Goal: Information Seeking & Learning: Learn about a topic

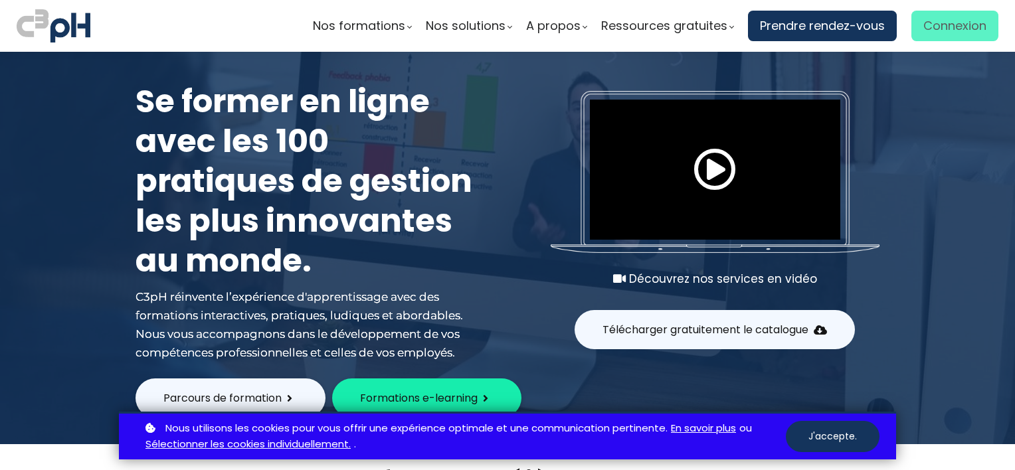
click at [952, 32] on span "Connexion" at bounding box center [954, 26] width 63 height 20
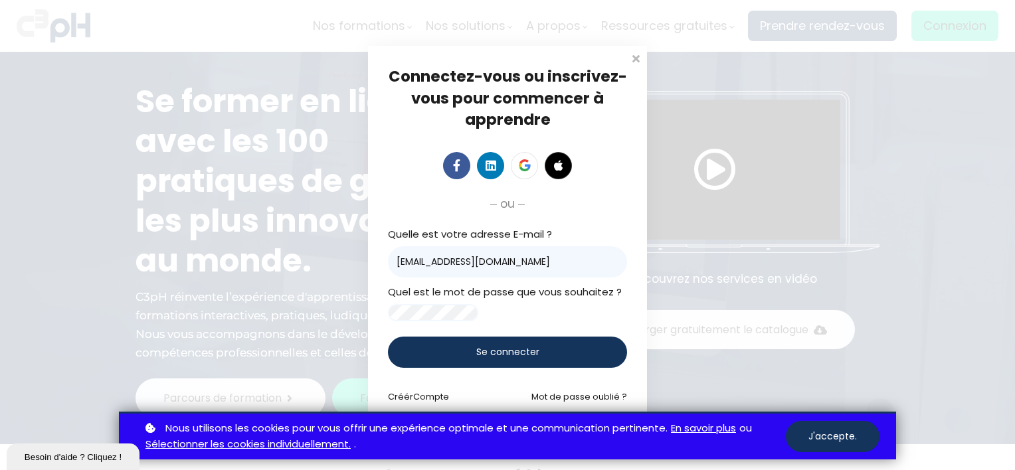
click at [551, 361] on div "Se connecter" at bounding box center [507, 352] width 239 height 31
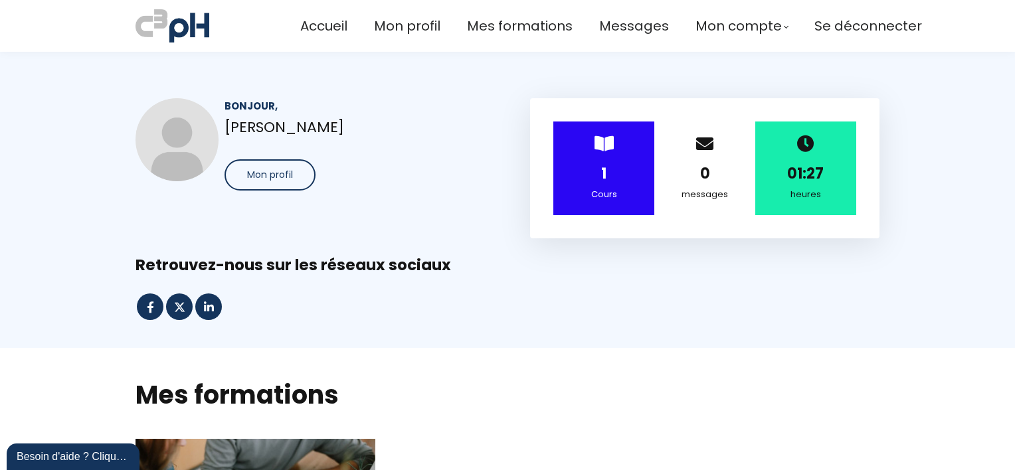
click at [596, 153] on div "> 1 Cours" at bounding box center [603, 169] width 101 height 94
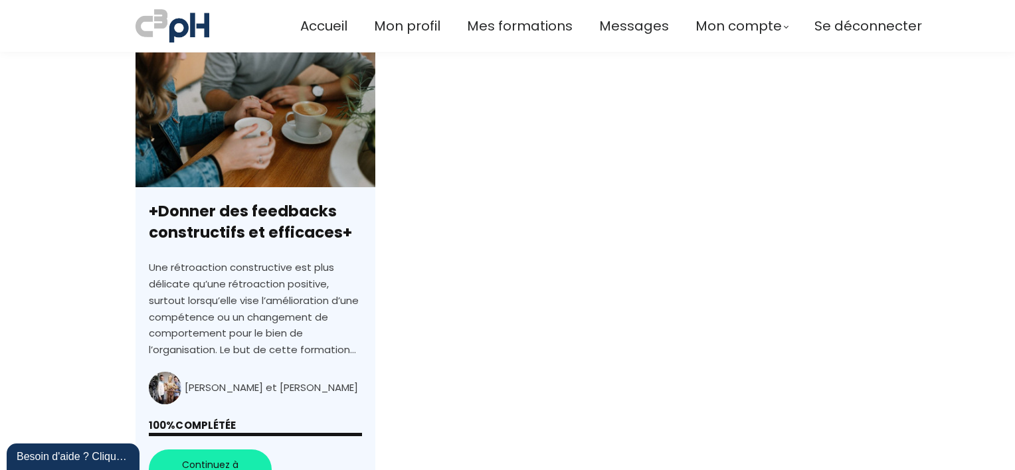
scroll to position [332, 0]
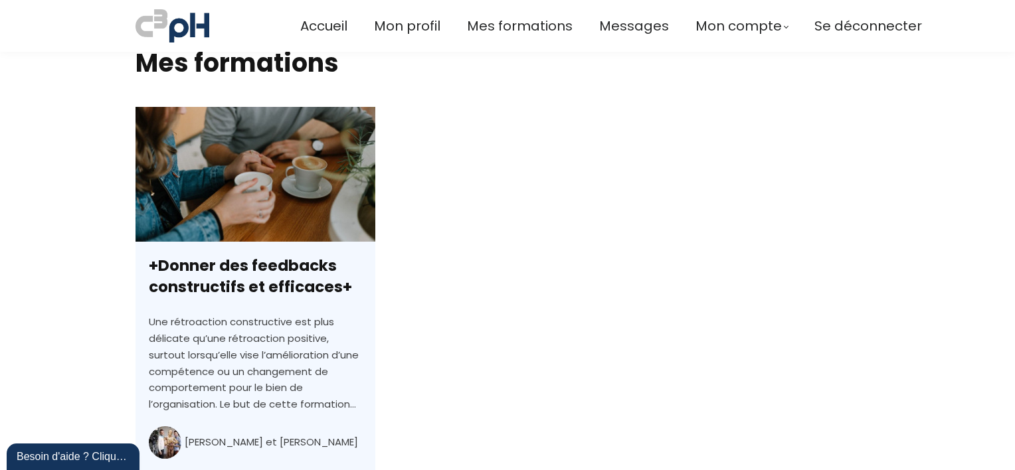
click at [262, 271] on link "+Donner des feedbacks constructifs et efficaces+" at bounding box center [255, 335] width 240 height 456
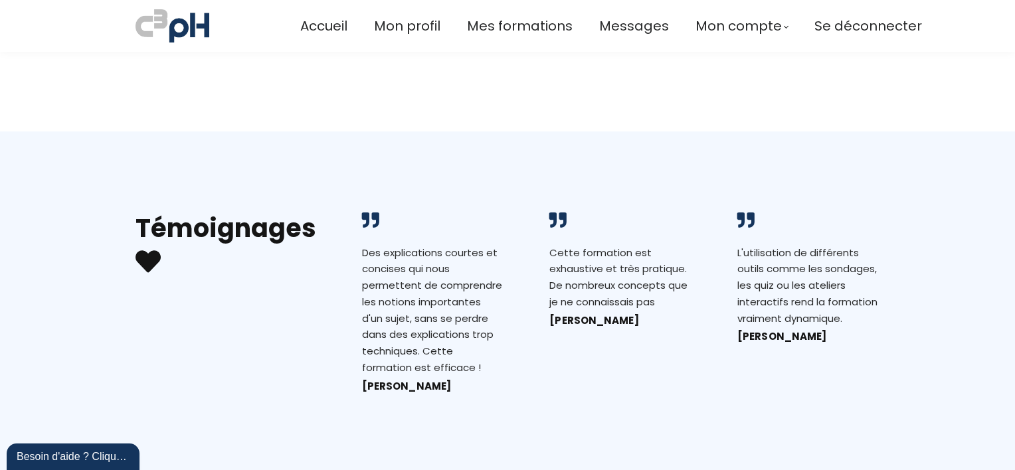
scroll to position [1660, 0]
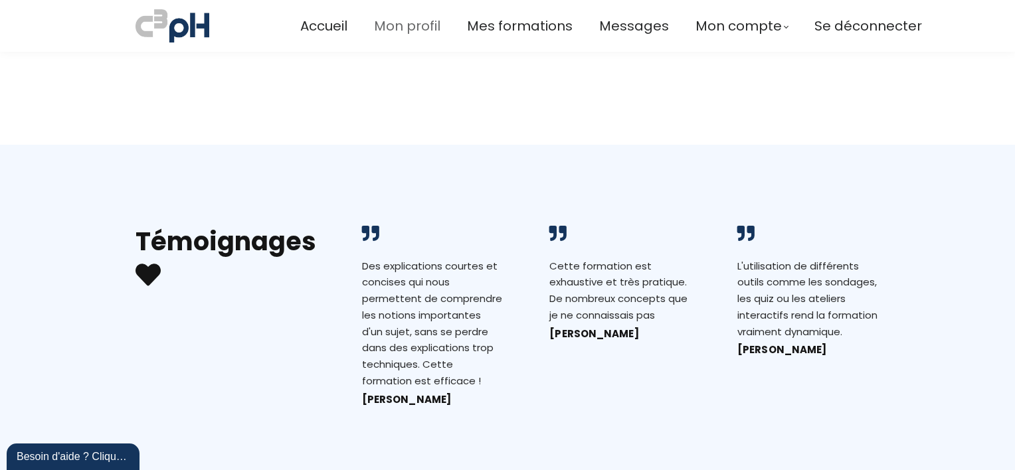
click at [410, 28] on span "Mon profil" at bounding box center [407, 26] width 66 height 22
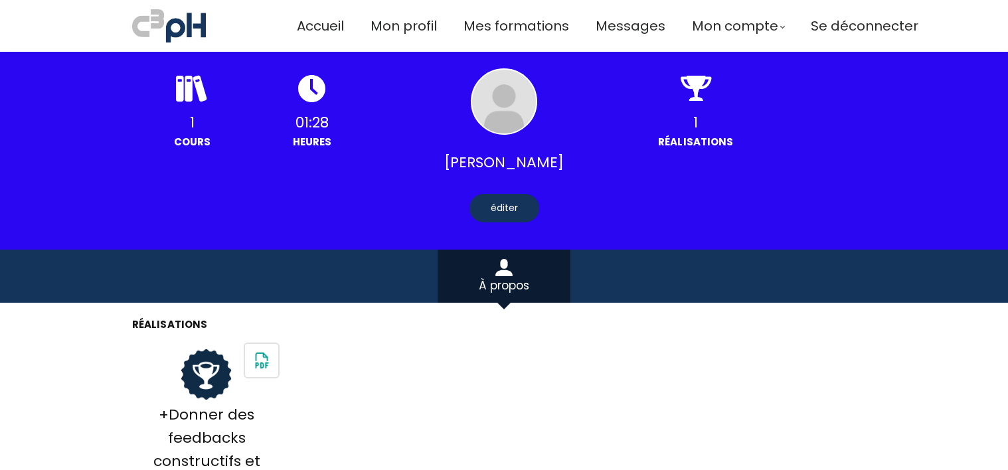
click at [264, 344] on img at bounding box center [261, 360] width 33 height 33
